Goal: Obtain resource: Download file/media

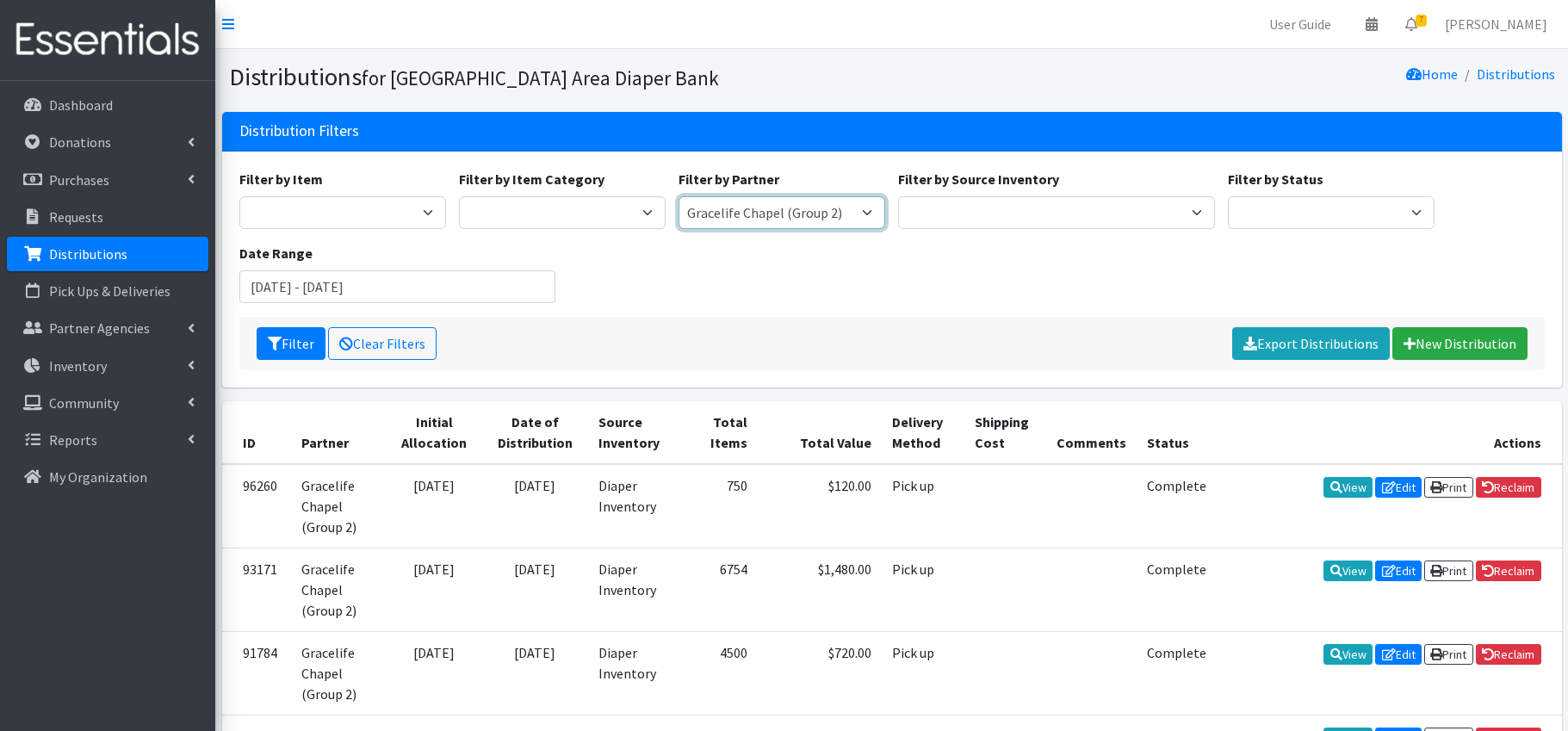
click at [788, 211] on select "Affinia Healthcare (Group 2) [PERSON_NAME] (Group 1) Assistance League of St. L…" at bounding box center [782, 212] width 207 height 33
select select "2266"
click at [433, 291] on input "[DATE] - [DATE]" at bounding box center [398, 286] width 317 height 33
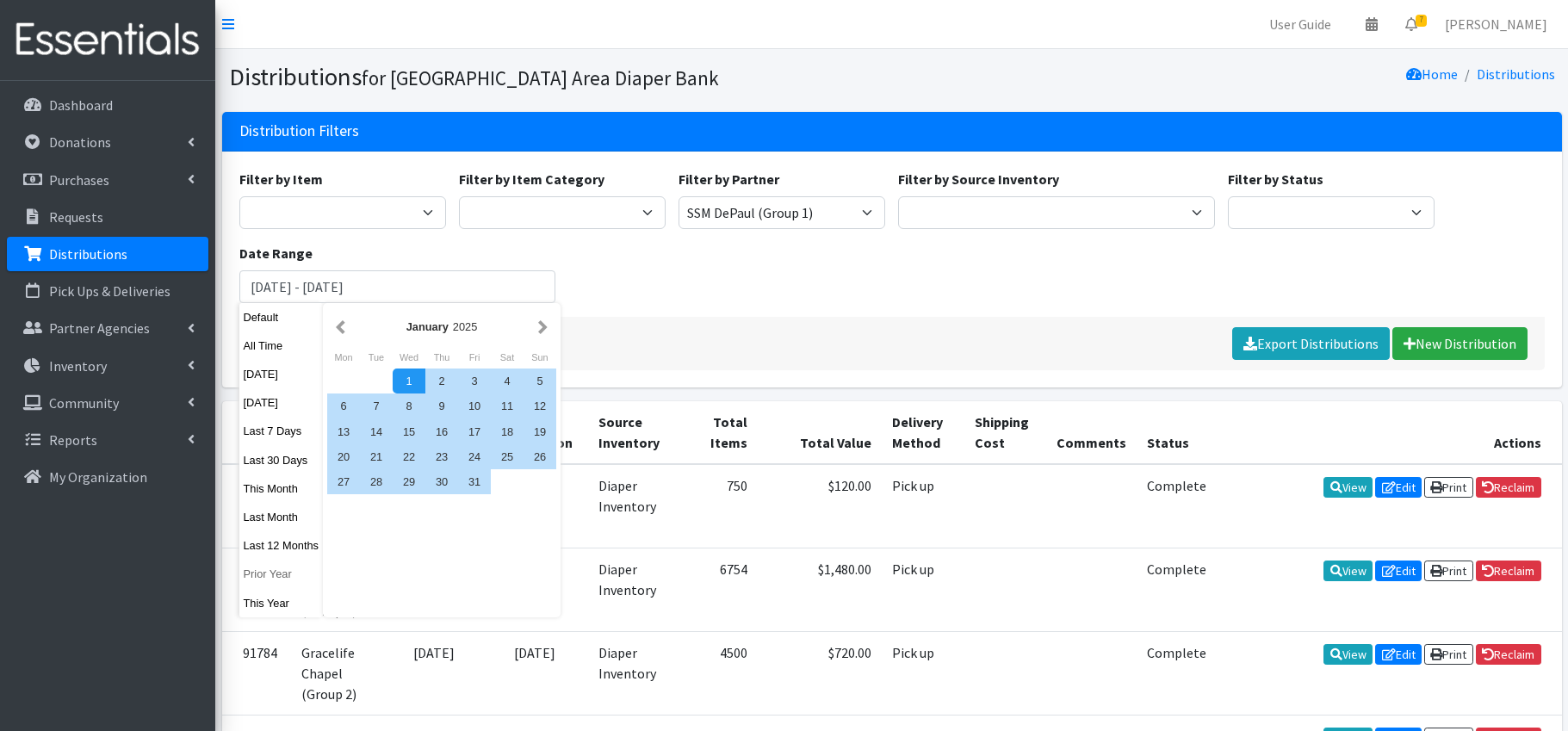
click at [286, 573] on button "Prior Year" at bounding box center [281, 574] width 84 height 25
type input "January 1, 2024 - December 31, 2024"
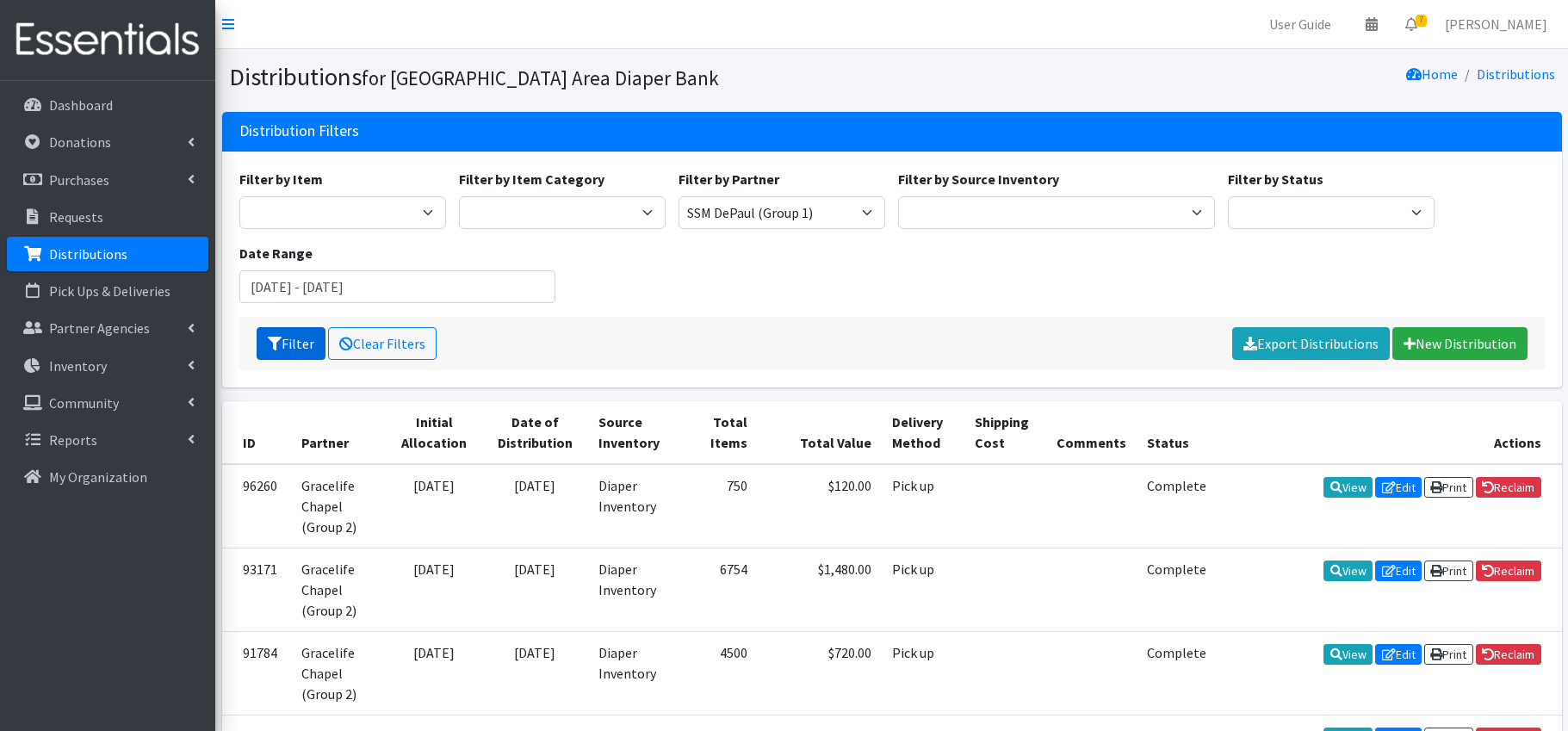
click at [302, 337] on button "Filter" at bounding box center [291, 344] width 69 height 33
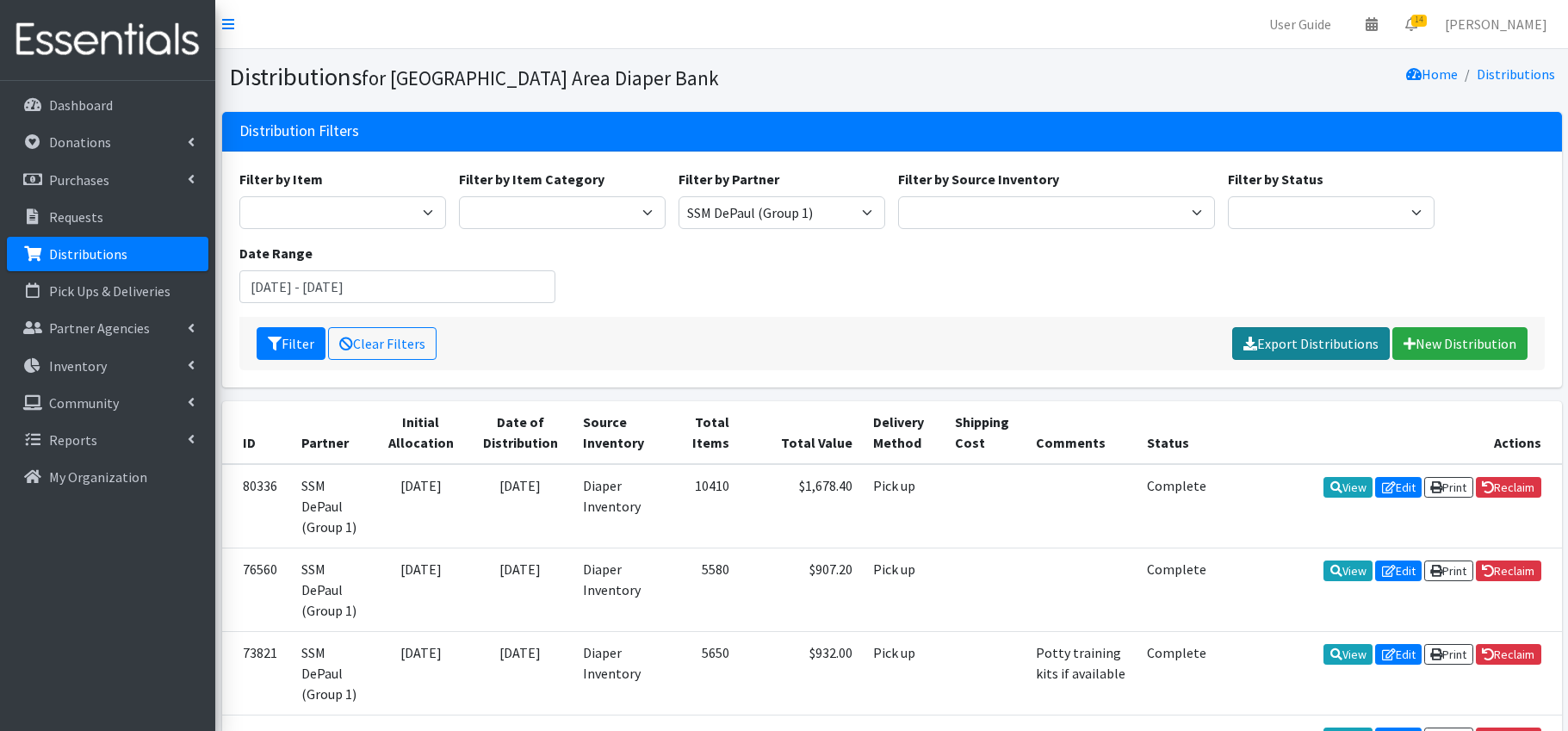
click at [1324, 337] on link "Export Distributions" at bounding box center [1310, 344] width 158 height 33
click at [380, 292] on input "[DATE] - [DATE]" at bounding box center [398, 286] width 317 height 33
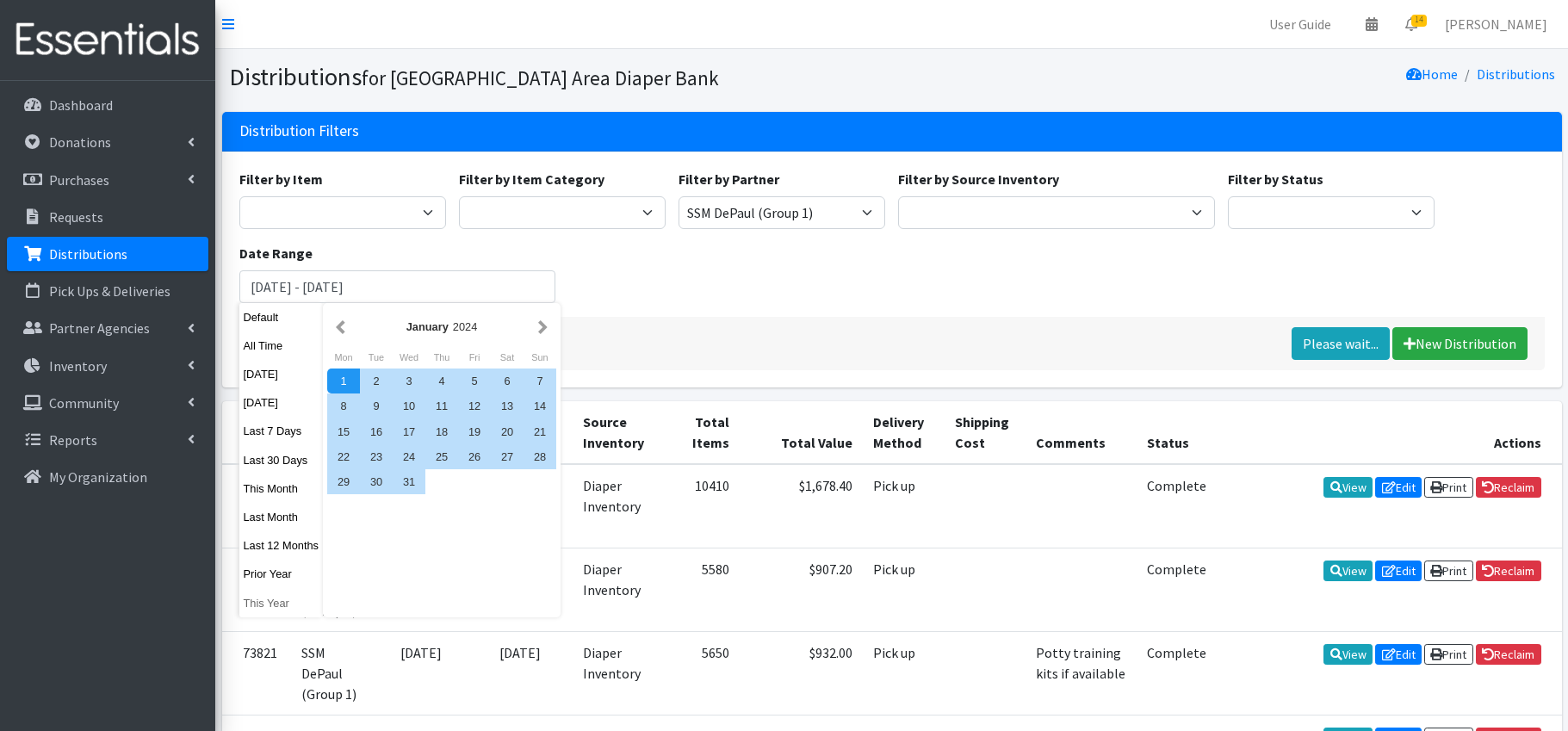
click at [287, 607] on button "This Year" at bounding box center [281, 604] width 84 height 25
type input "[DATE] - [DATE]"
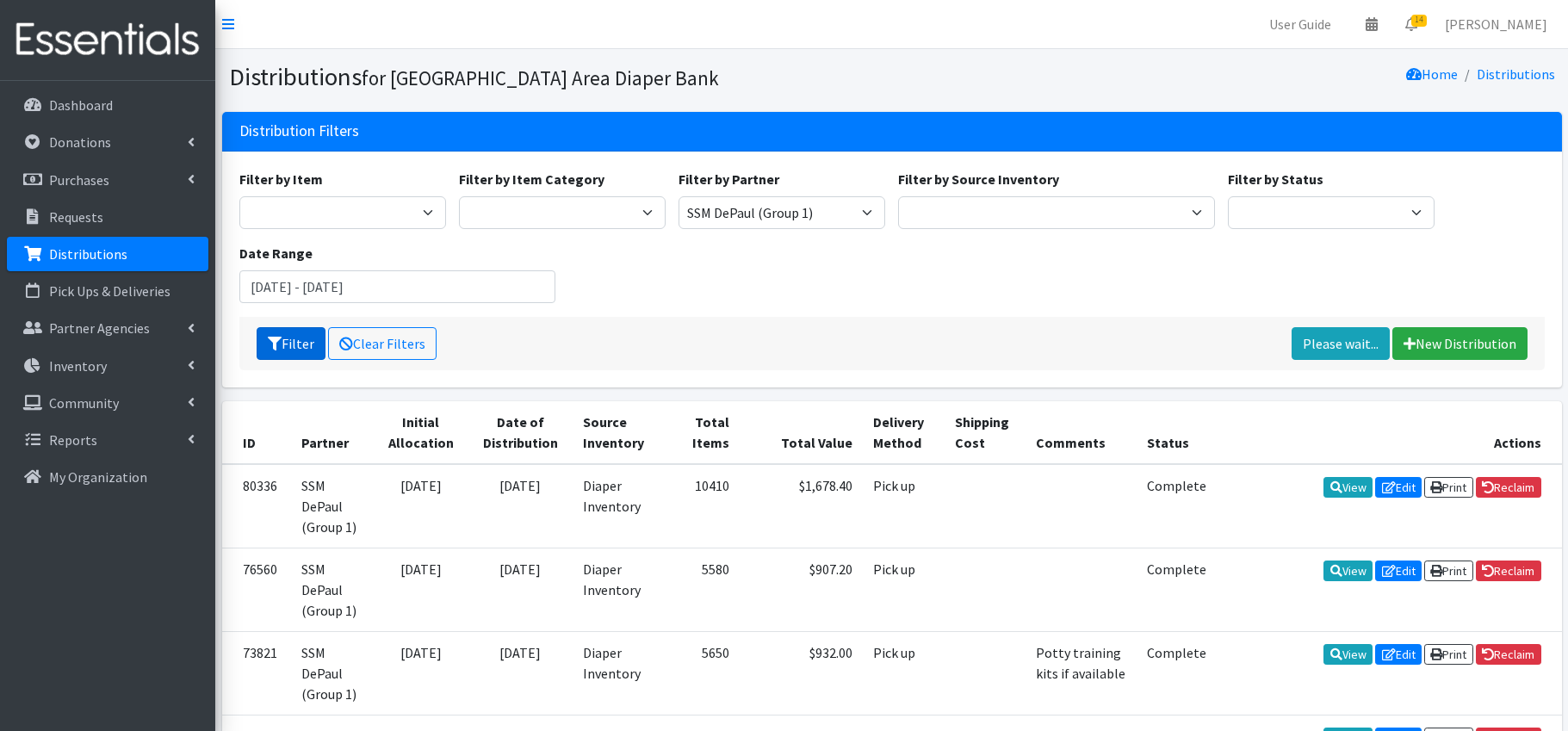
click at [298, 346] on button "Filter" at bounding box center [291, 344] width 69 height 33
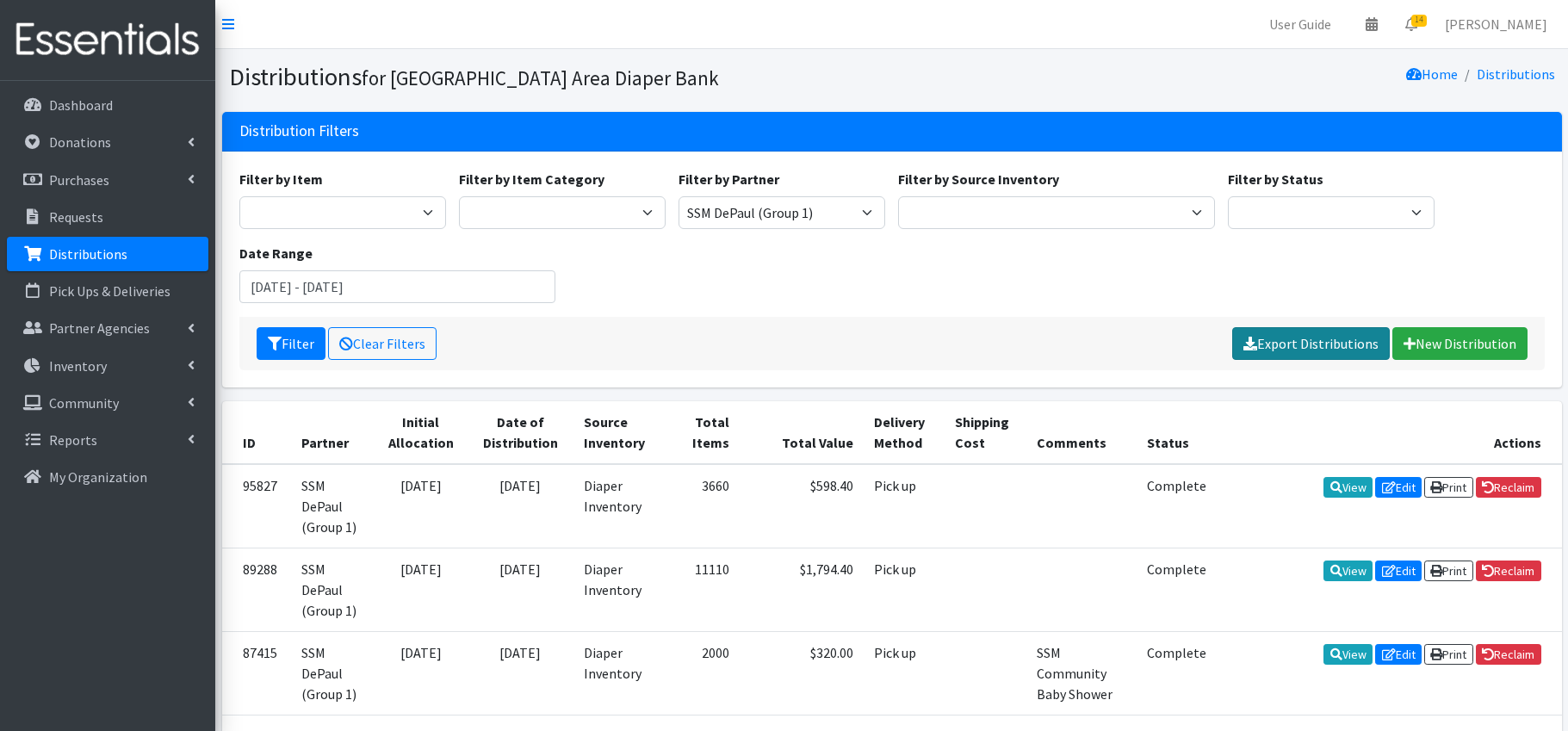
click at [1324, 346] on link "Export Distributions" at bounding box center [1310, 344] width 158 height 33
click at [866, 213] on select "Affinia Healthcare (Group 2) Annie Malone (Group 1) Assistance League of St. Lo…" at bounding box center [782, 212] width 207 height 33
select select "133"
click at [299, 347] on button "Filter" at bounding box center [291, 344] width 69 height 33
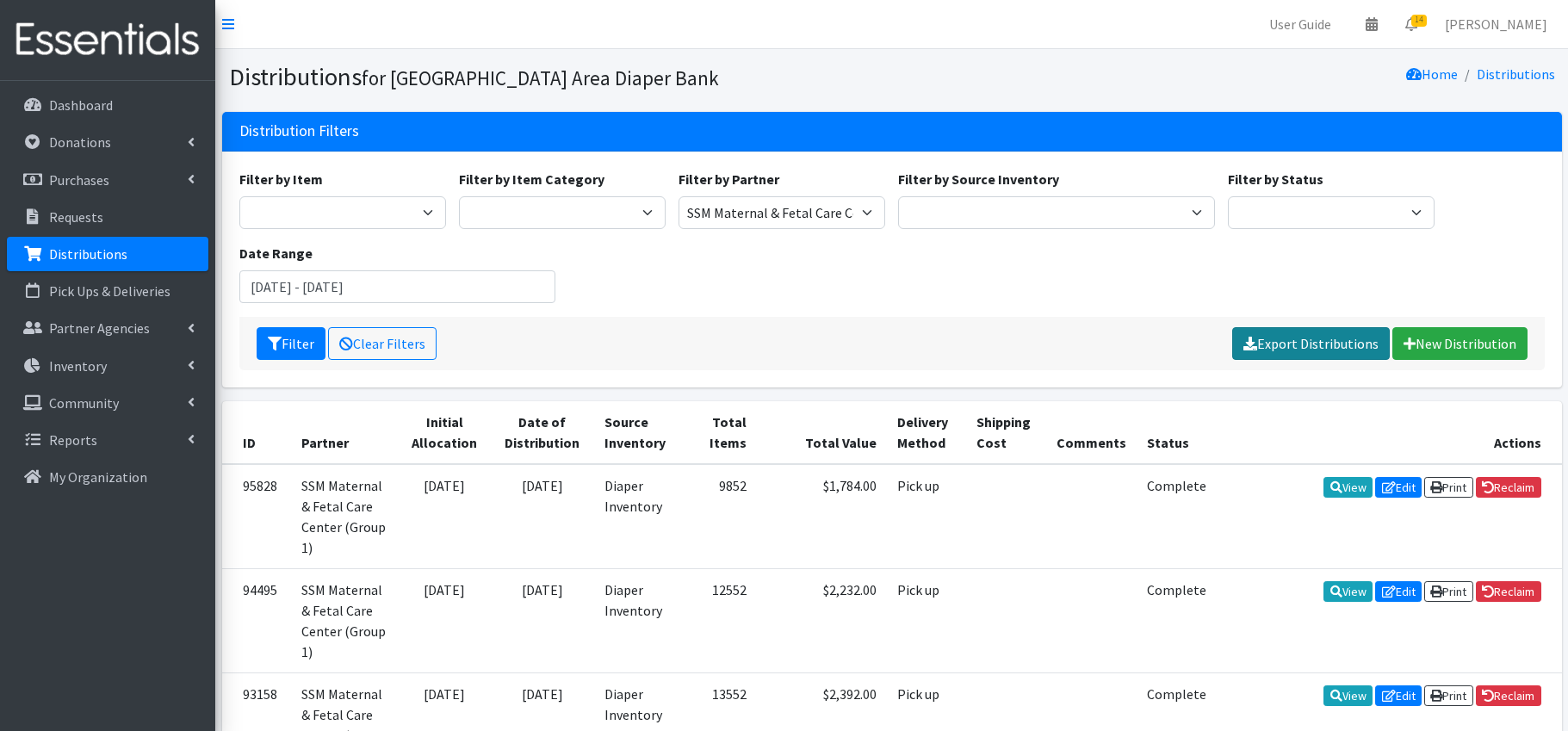
click at [1334, 346] on link "Export Distributions" at bounding box center [1310, 344] width 158 height 33
click at [375, 280] on input "[DATE] - [DATE]" at bounding box center [398, 286] width 317 height 33
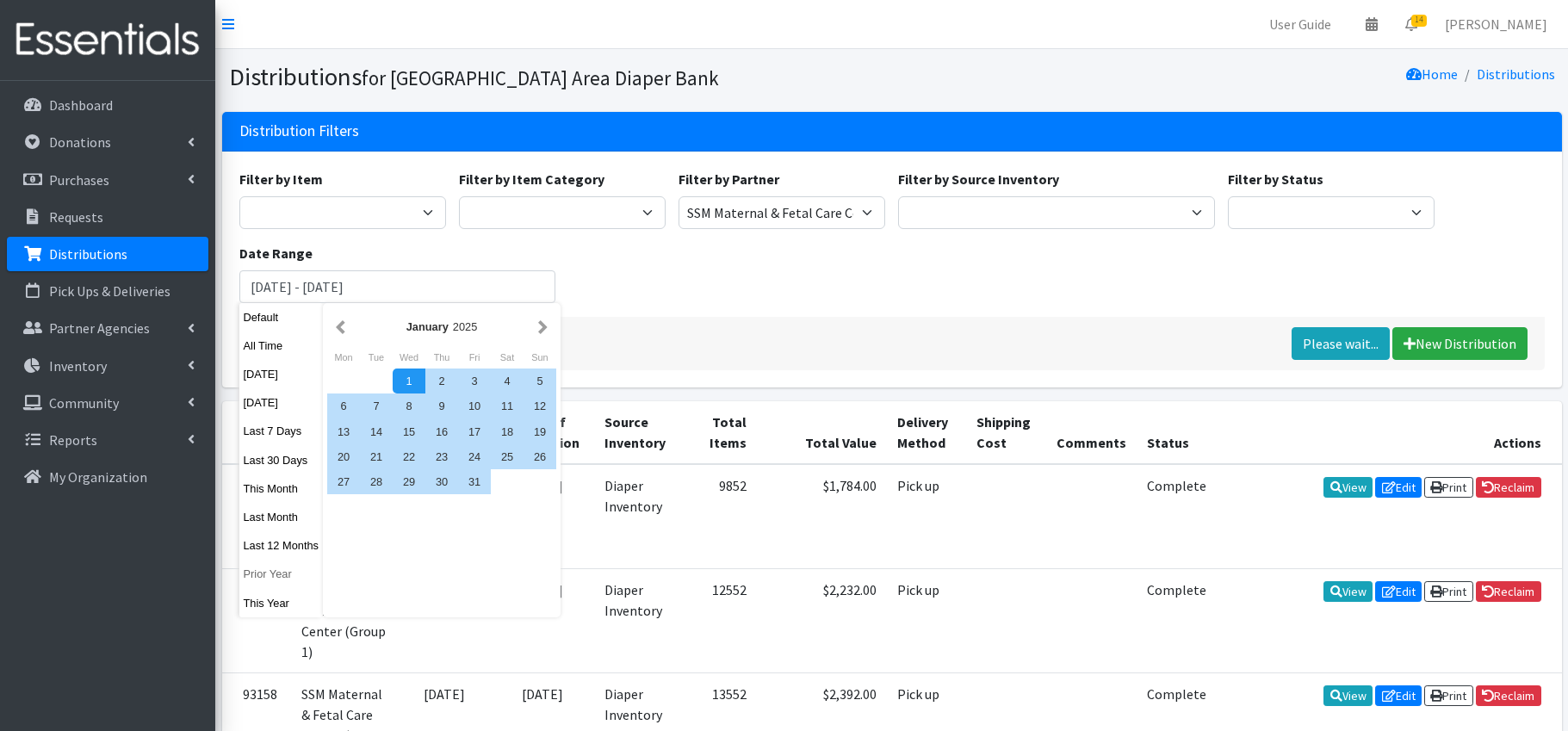
click at [274, 571] on button "Prior Year" at bounding box center [281, 574] width 84 height 25
type input "[DATE] - [DATE]"
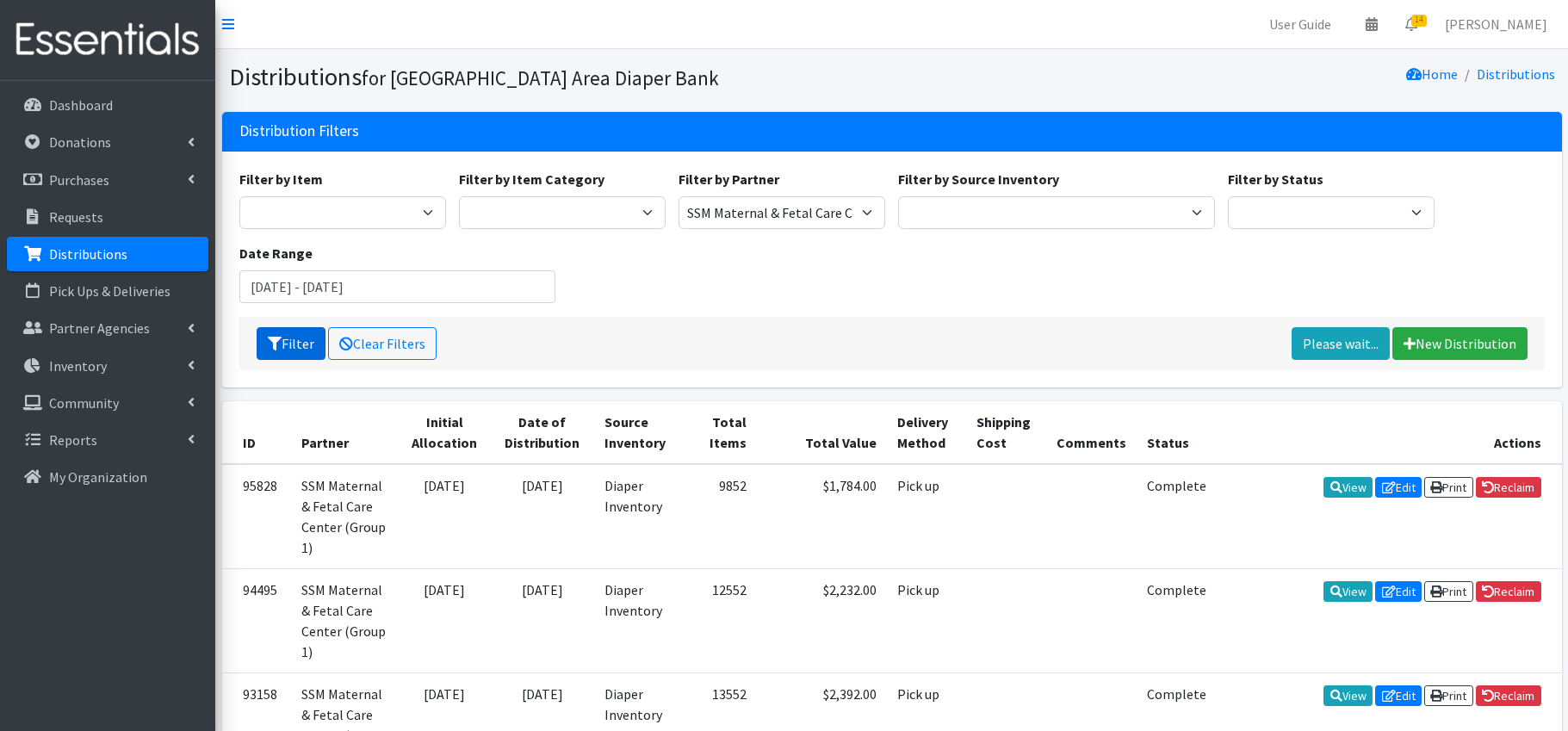
click at [304, 341] on button "Filter" at bounding box center [291, 344] width 69 height 33
click at [1341, 341] on link "Export Distributions" at bounding box center [1310, 344] width 158 height 33
click at [325, 287] on input "January 1, 2024 - December 31, 2024" at bounding box center [398, 286] width 317 height 33
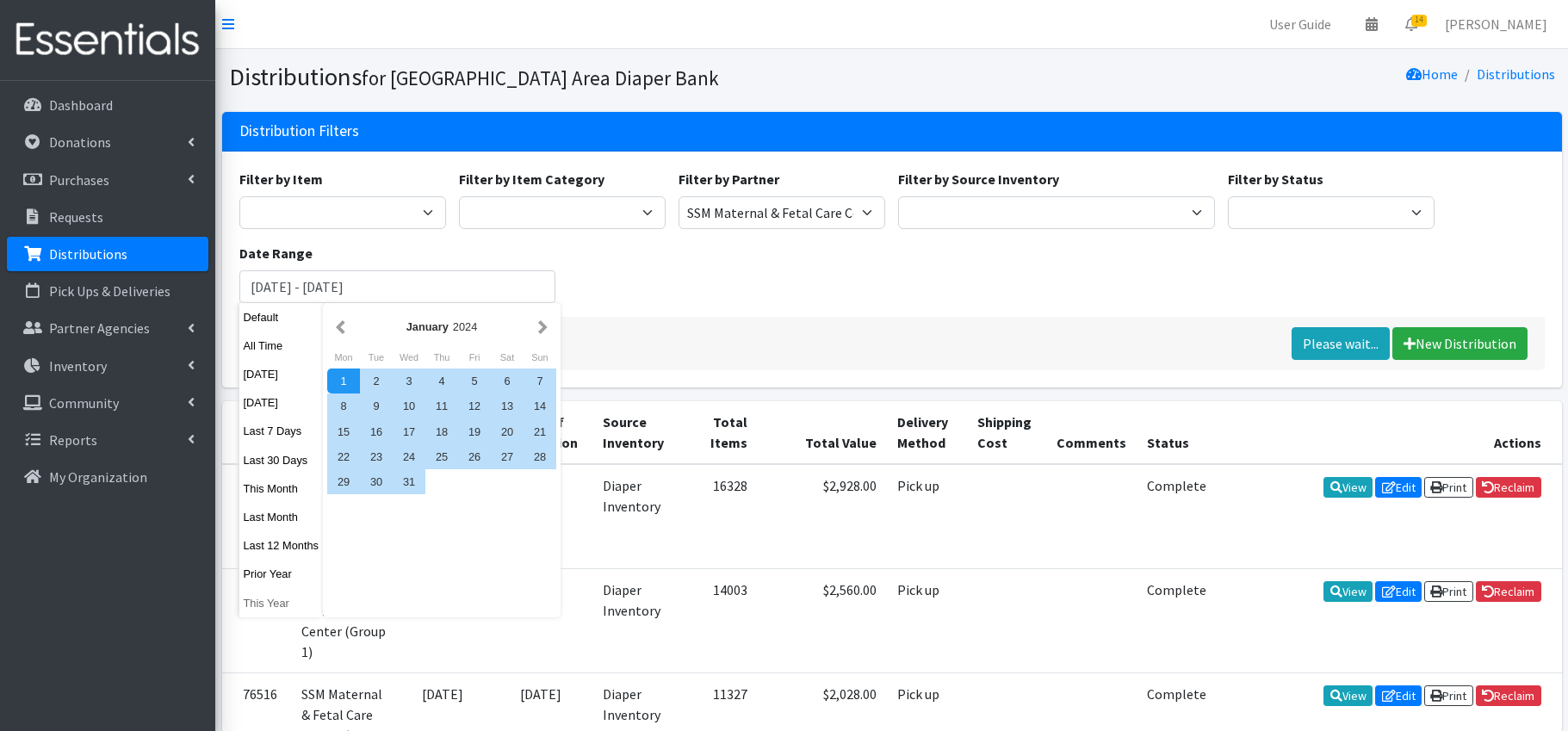
click at [282, 601] on button "This Year" at bounding box center [281, 604] width 84 height 25
type input "[DATE] - [DATE]"
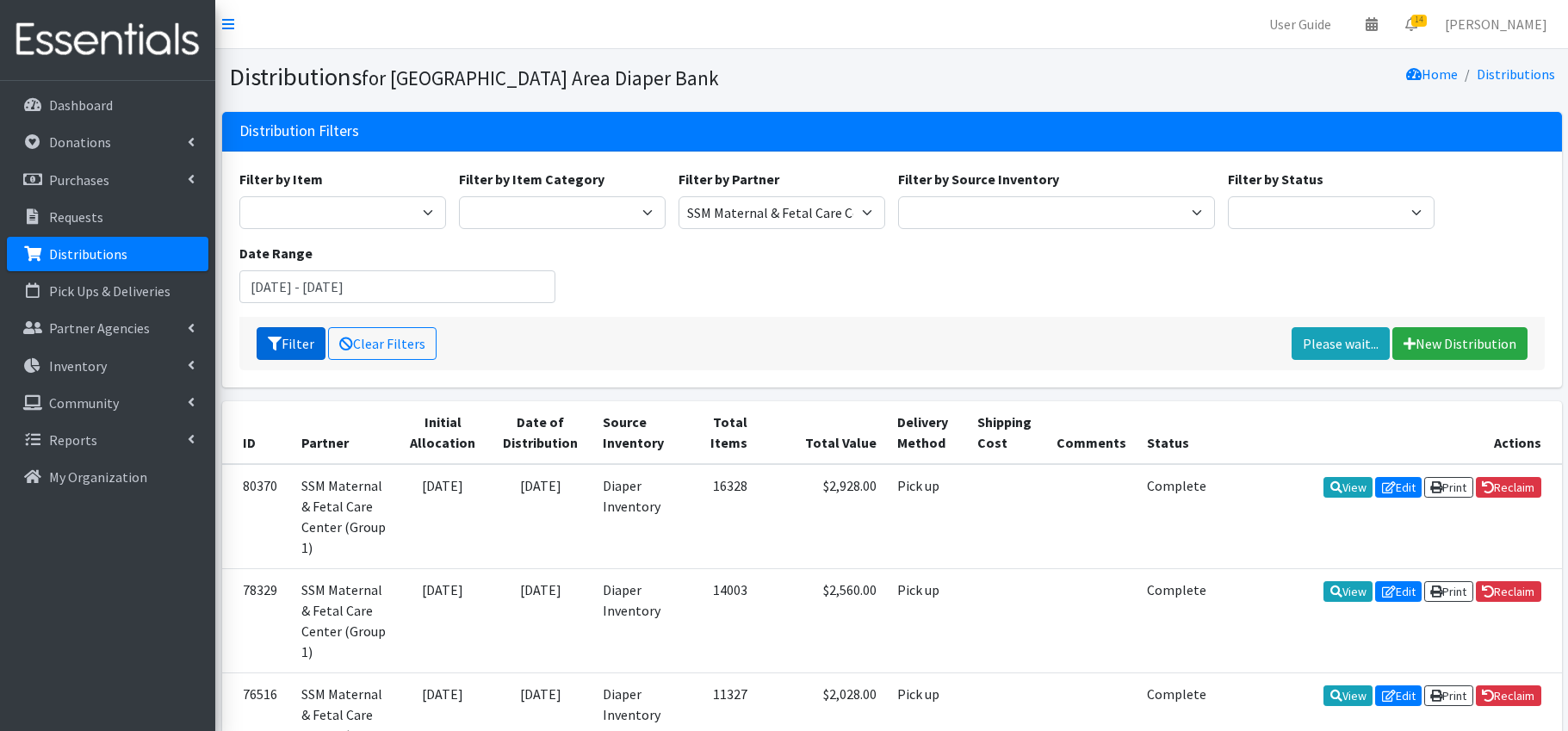
click at [301, 343] on button "Filter" at bounding box center [291, 344] width 69 height 33
click at [1356, 344] on link "Export Distributions" at bounding box center [1310, 344] width 158 height 33
click at [843, 210] on select "Affinia Healthcare (Group 2) [PERSON_NAME] (Group 1) Assistance League of St. L…" at bounding box center [782, 212] width 207 height 33
select select "137"
click at [295, 343] on button "Filter" at bounding box center [291, 344] width 69 height 33
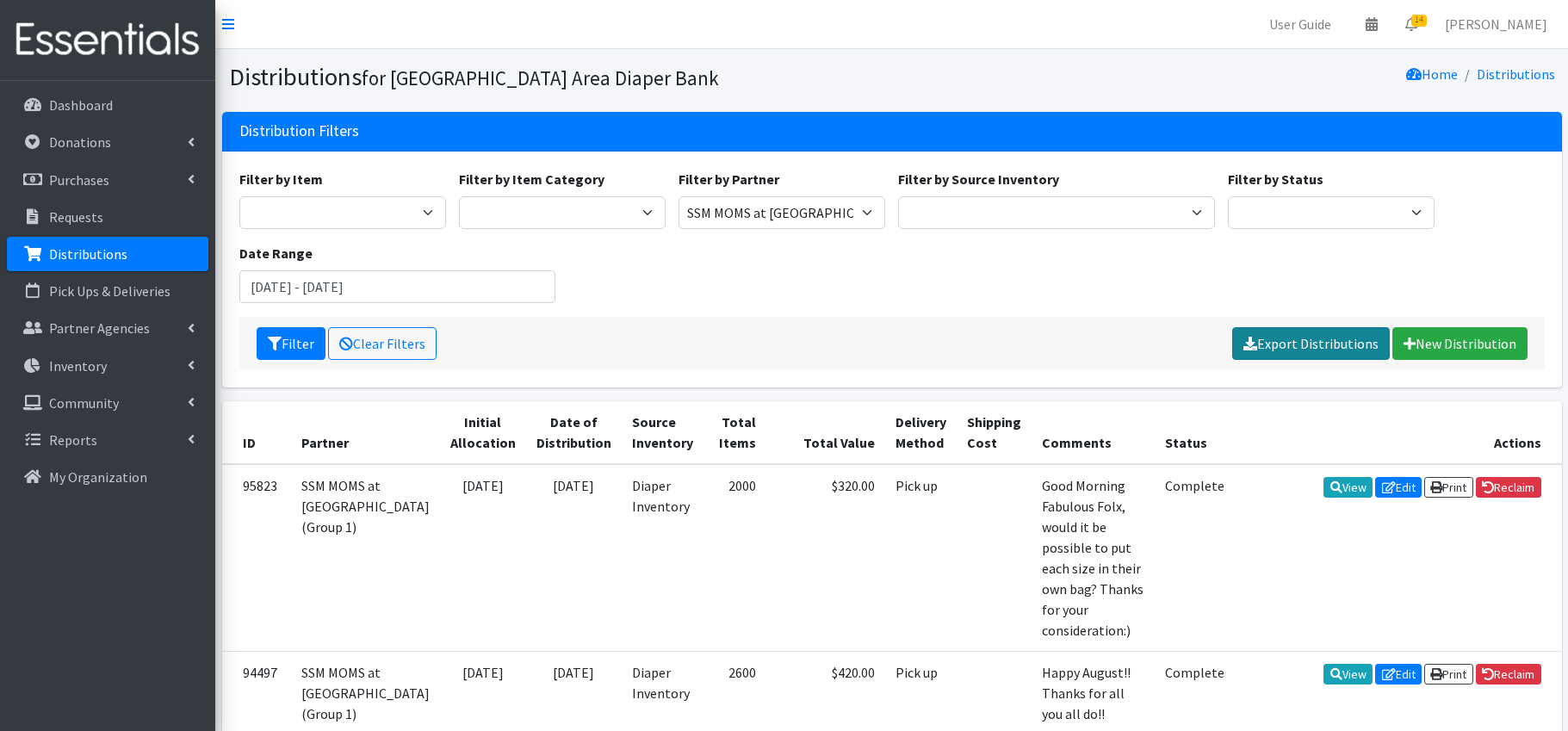
click at [1306, 339] on link "Export Distributions" at bounding box center [1310, 344] width 158 height 33
click at [322, 280] on input "[DATE] - [DATE]" at bounding box center [398, 286] width 317 height 33
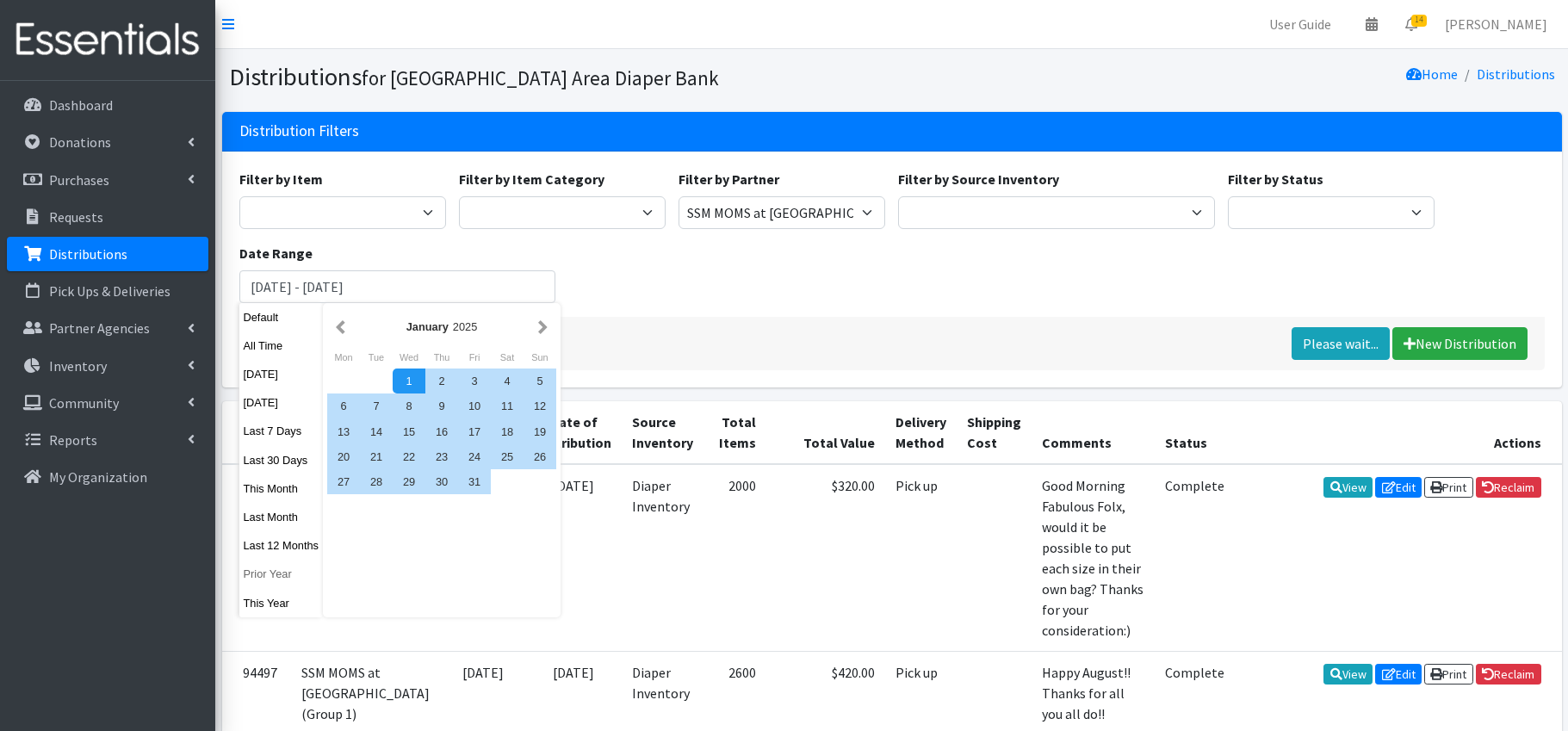
click at [278, 579] on button "Prior Year" at bounding box center [281, 574] width 84 height 25
type input "[DATE] - [DATE]"
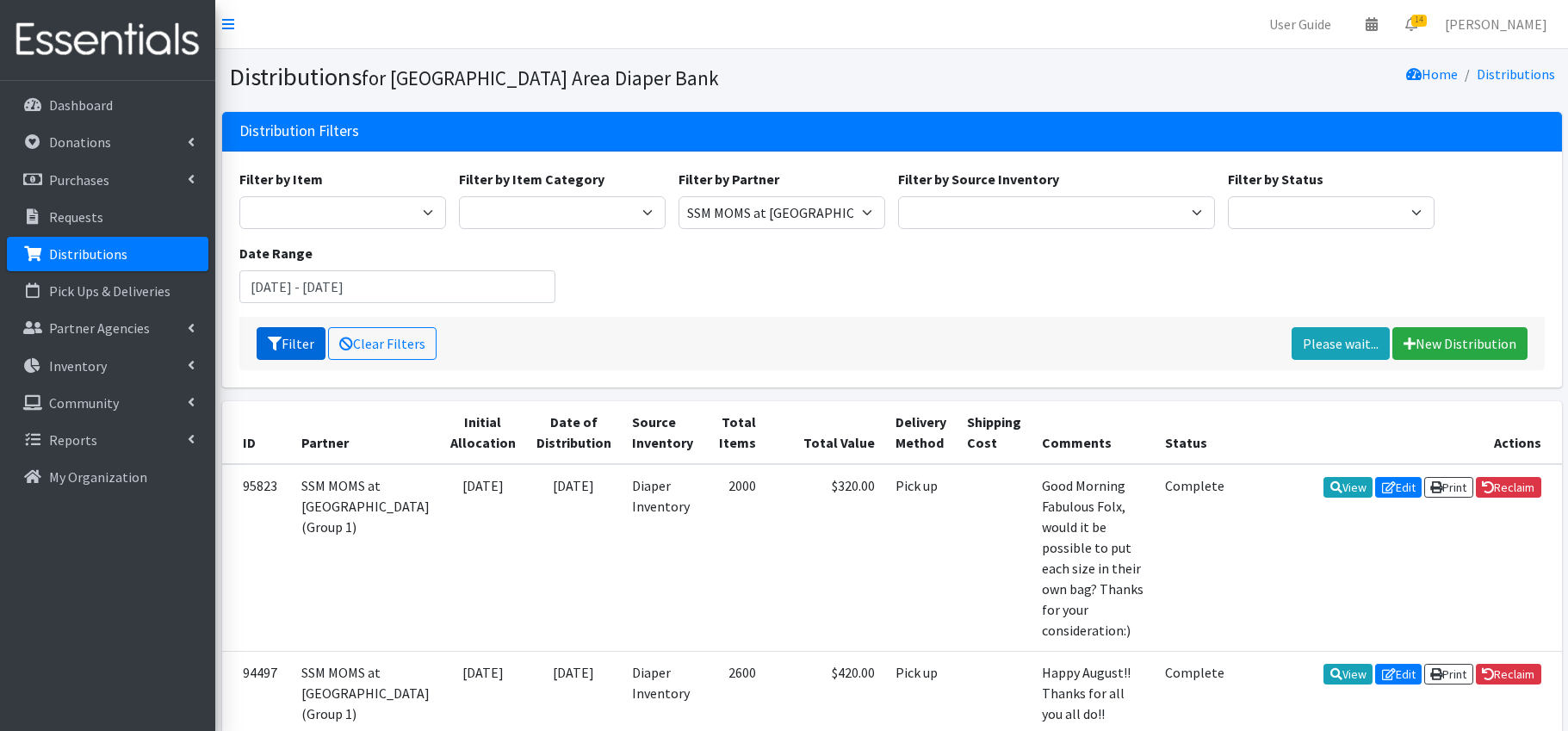
click at [304, 349] on button "Filter" at bounding box center [291, 344] width 69 height 33
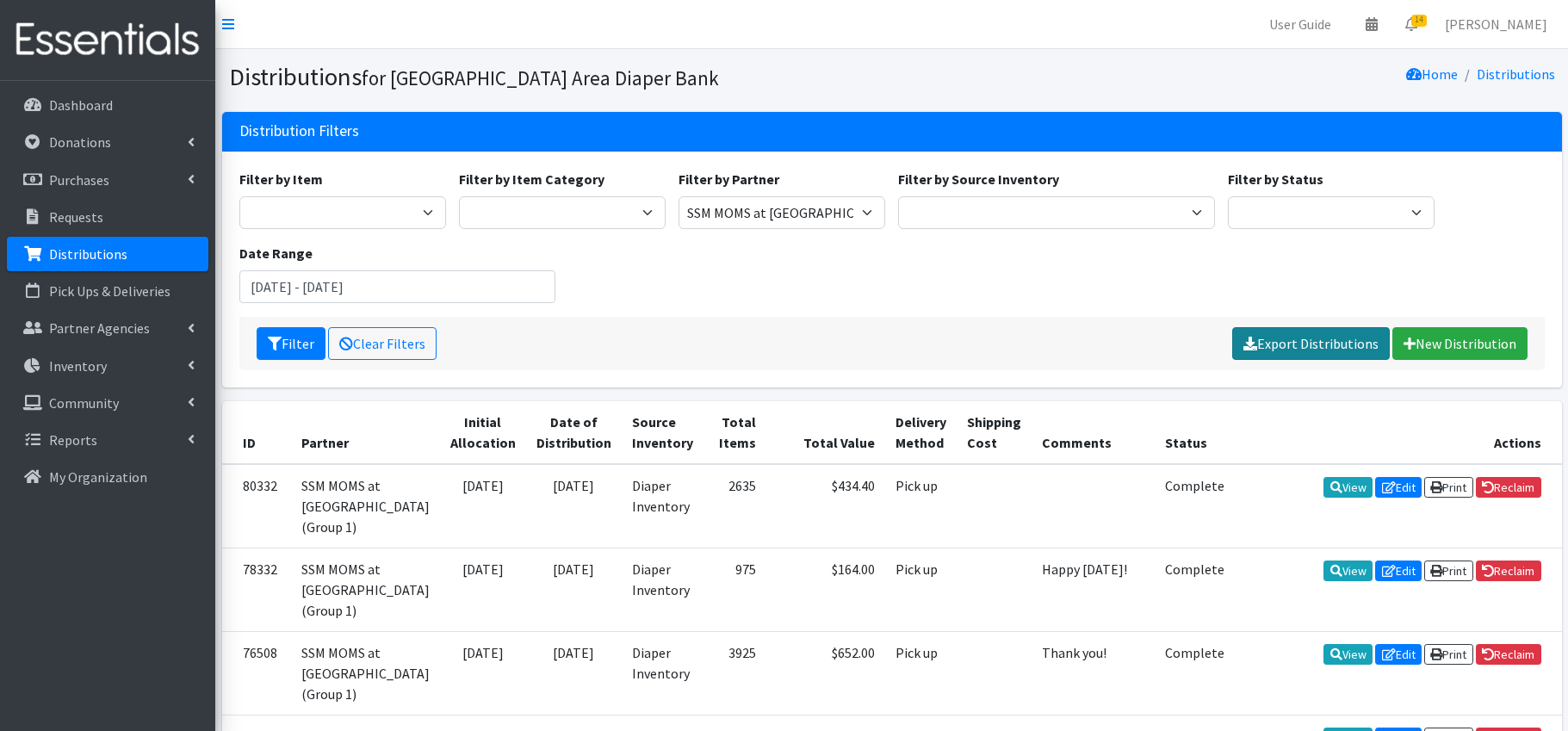
click at [1294, 345] on link "Export Distributions" at bounding box center [1310, 344] width 158 height 33
